Goal: Transaction & Acquisition: Download file/media

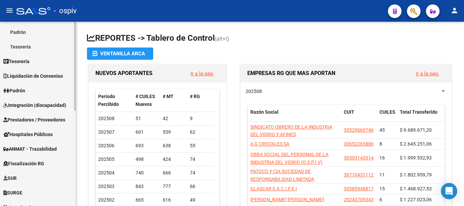
scroll to position [198, 0]
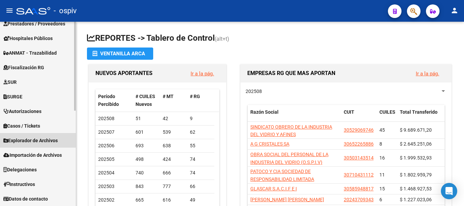
click at [42, 142] on span "Explorador de Archivos" at bounding box center [30, 140] width 54 height 7
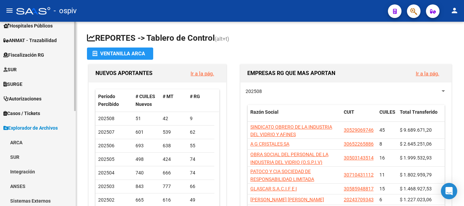
scroll to position [96, 0]
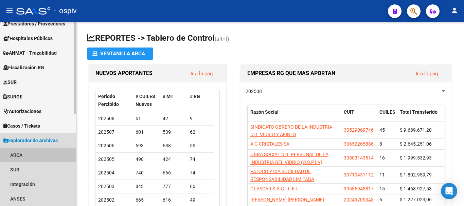
click at [20, 157] on link "ARCA" at bounding box center [38, 155] width 76 height 15
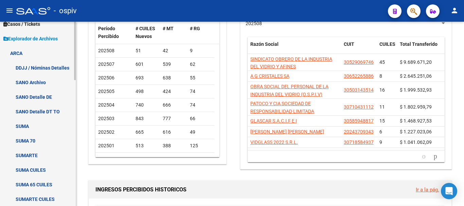
scroll to position [300, 0]
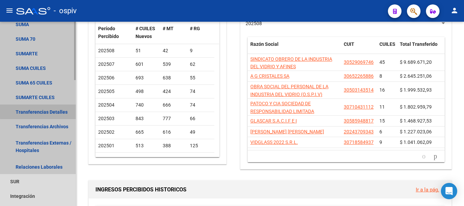
click at [43, 108] on link "Transferencias Detalles" at bounding box center [38, 112] width 76 height 15
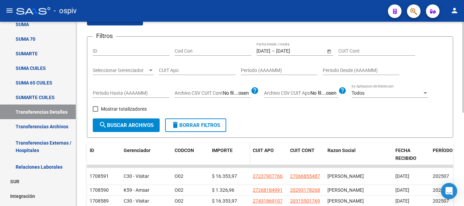
scroll to position [68, 0]
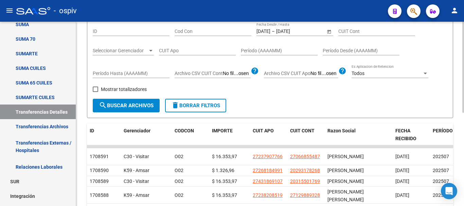
click at [291, 29] on input "[DATE]" at bounding box center [292, 32] width 33 height 6
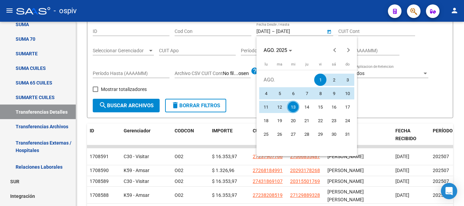
click at [289, 107] on span "13" at bounding box center [293, 107] width 12 height 12
type input "[DATE]"
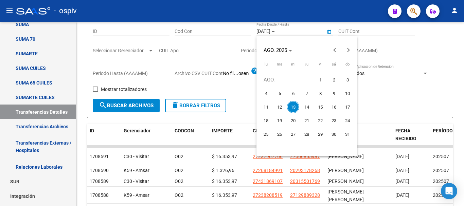
click at [290, 107] on span "13" at bounding box center [293, 107] width 12 height 12
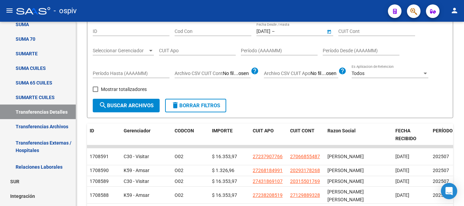
type input "[DATE]"
drag, startPoint x: 124, startPoint y: 103, endPoint x: 127, endPoint y: 104, distance: 3.7
click at [124, 104] on span "search Buscar Archivos" at bounding box center [126, 106] width 55 height 6
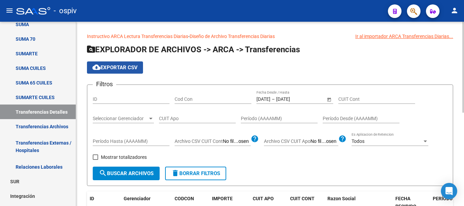
click at [111, 66] on span "cloud_download Exportar CSV" at bounding box center [114, 68] width 45 height 6
drag, startPoint x: 211, startPoint y: 73, endPoint x: 331, endPoint y: 74, distance: 120.2
click at [211, 73] on div "cloud_download Exportar CSV" at bounding box center [270, 67] width 366 height 12
